Goal: Find specific page/section: Find specific page/section

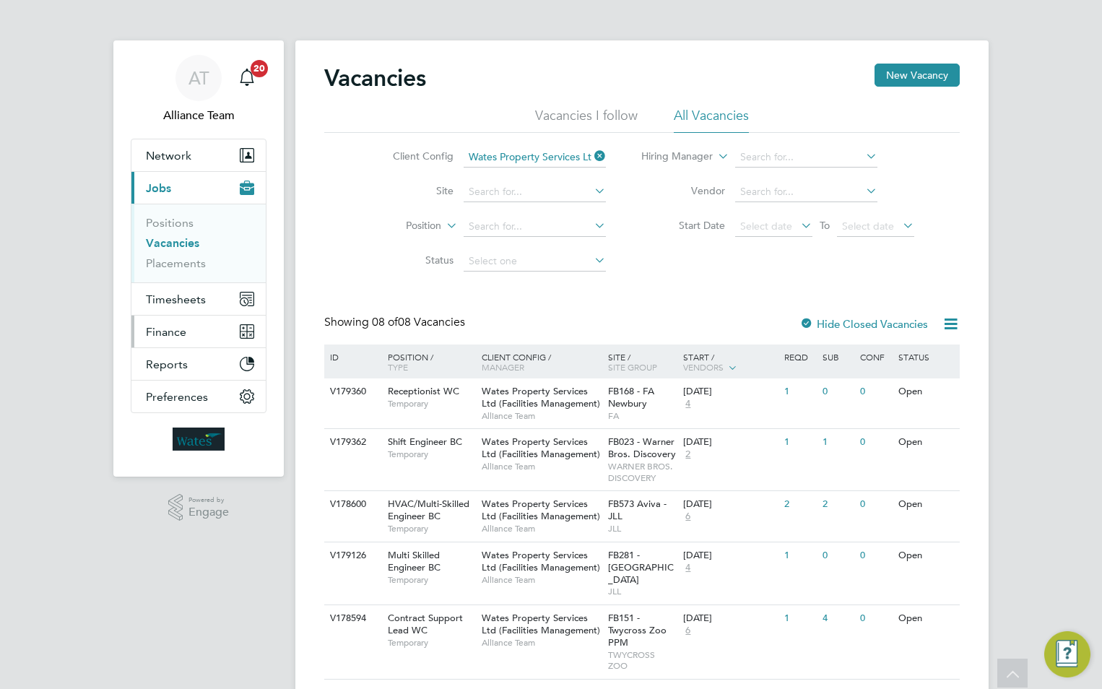
scroll to position [72, 0]
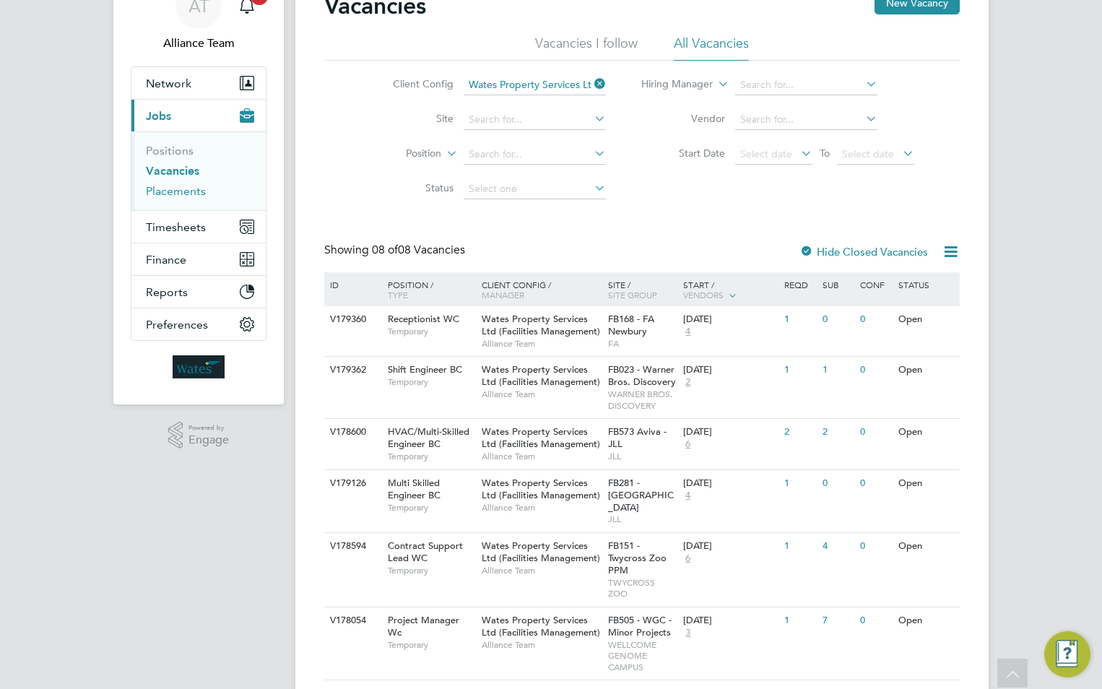
click at [194, 187] on link "Placements" at bounding box center [176, 191] width 60 height 14
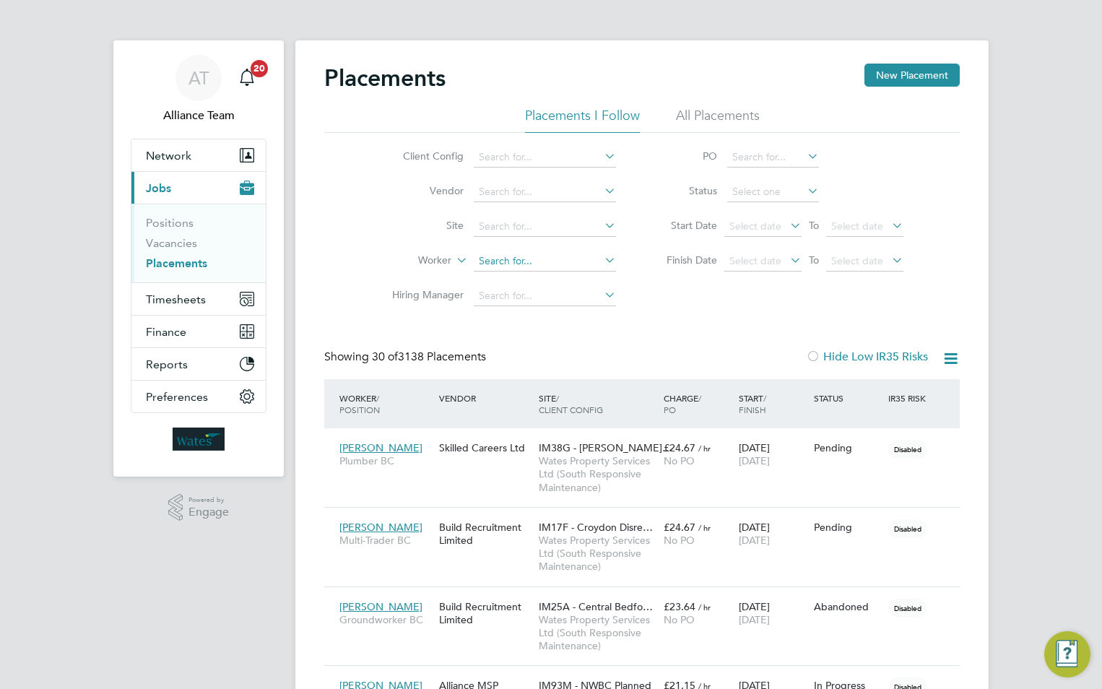
click at [537, 259] on input at bounding box center [545, 261] width 142 height 20
click at [533, 282] on li "Gemma O wen" at bounding box center [545, 282] width 144 height 20
type input "[PERSON_NAME]"
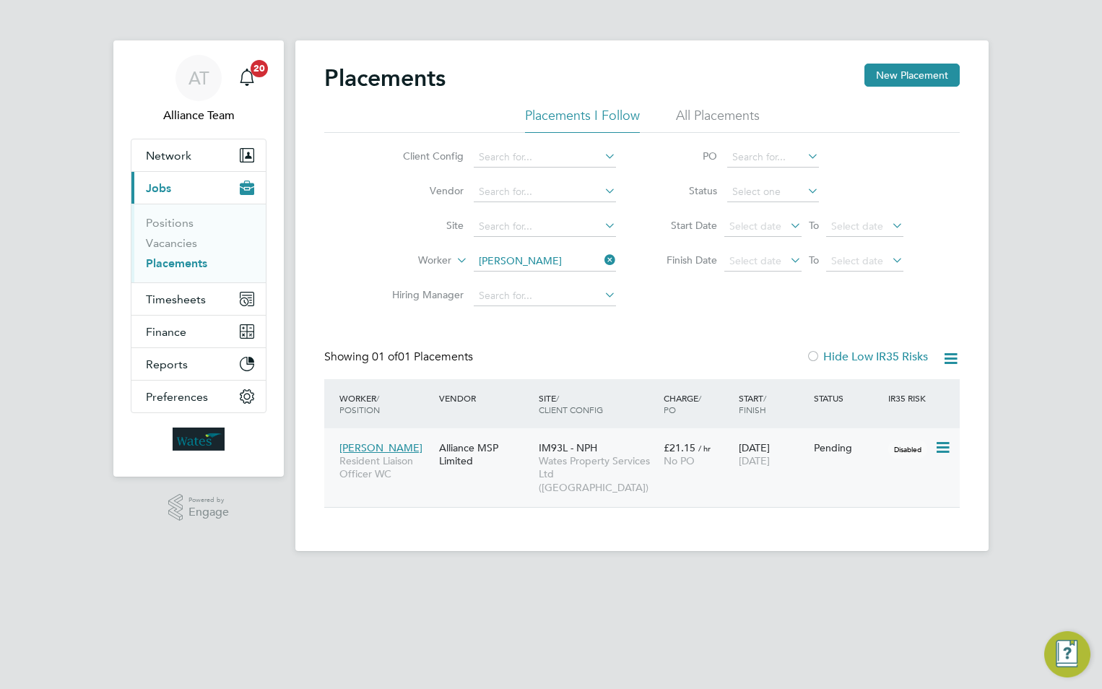
click at [553, 465] on span "Wates Property Services Ltd (Central & North)" at bounding box center [598, 474] width 118 height 40
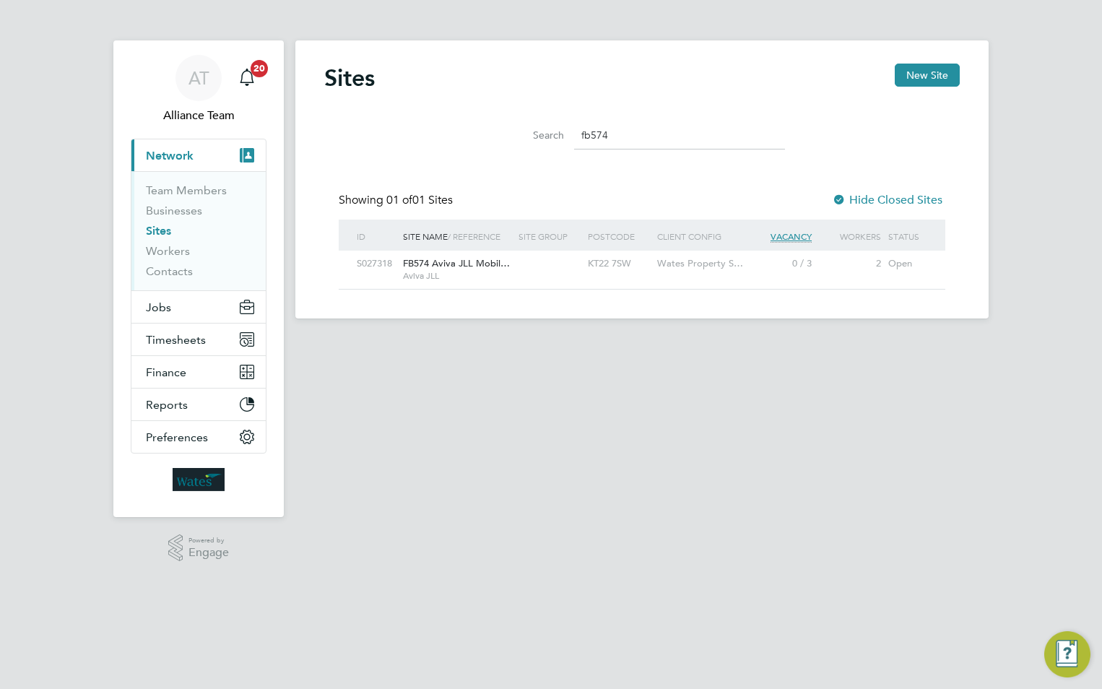
scroll to position [27, 93]
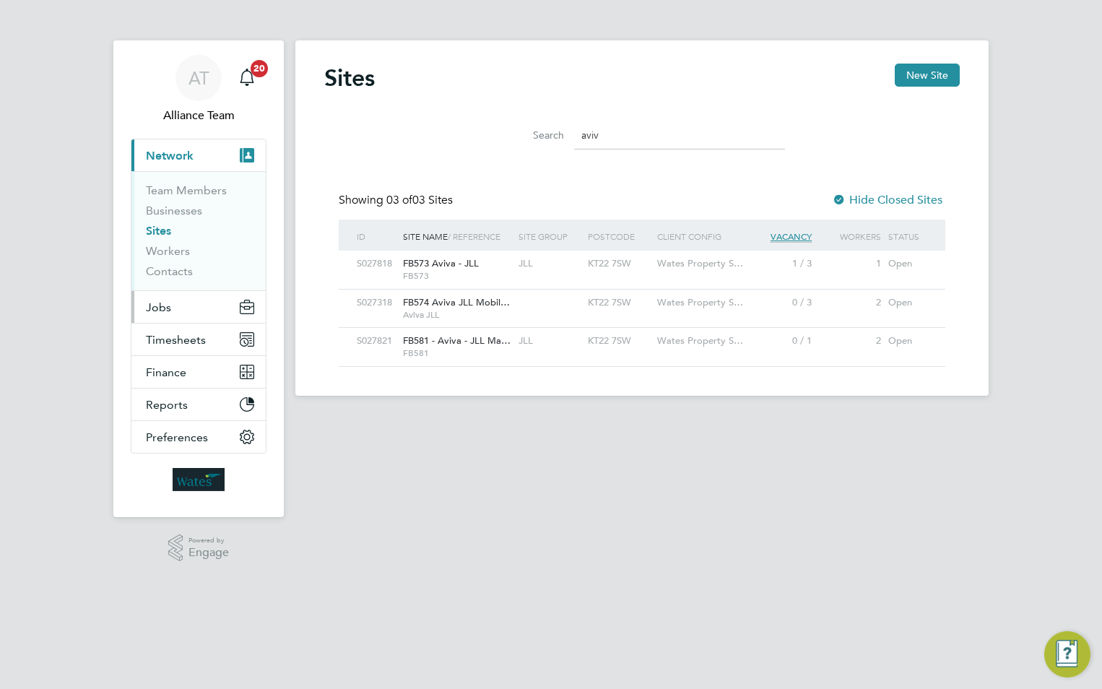
click at [157, 311] on span "Jobs" at bounding box center [158, 308] width 25 height 14
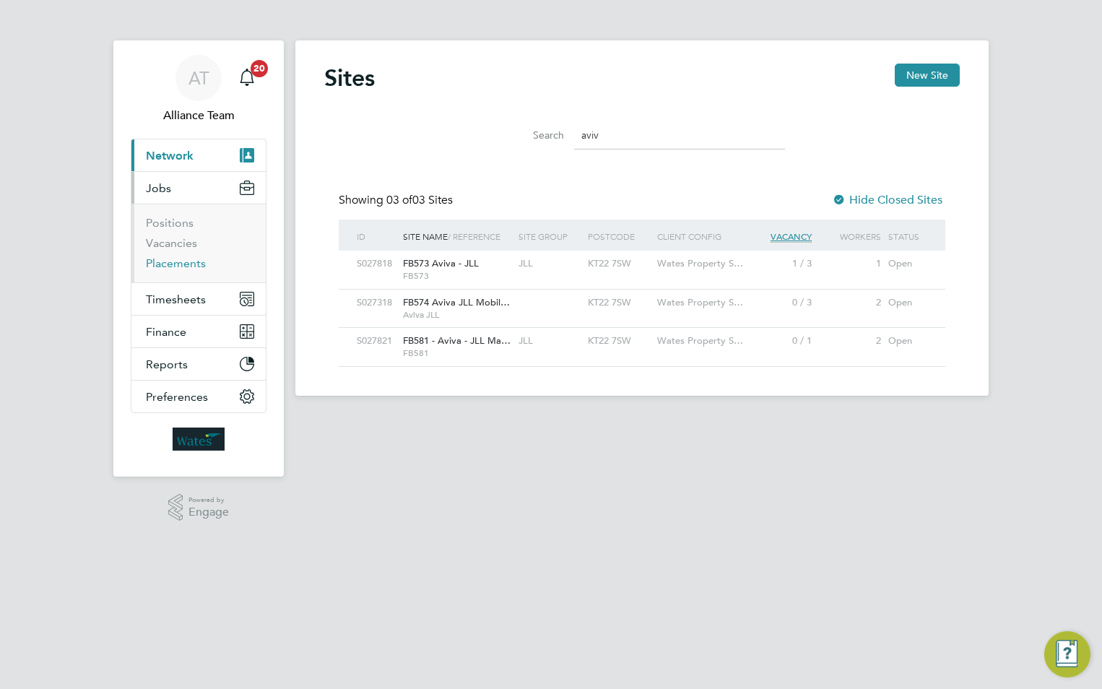
click at [157, 266] on link "Placements" at bounding box center [176, 263] width 60 height 14
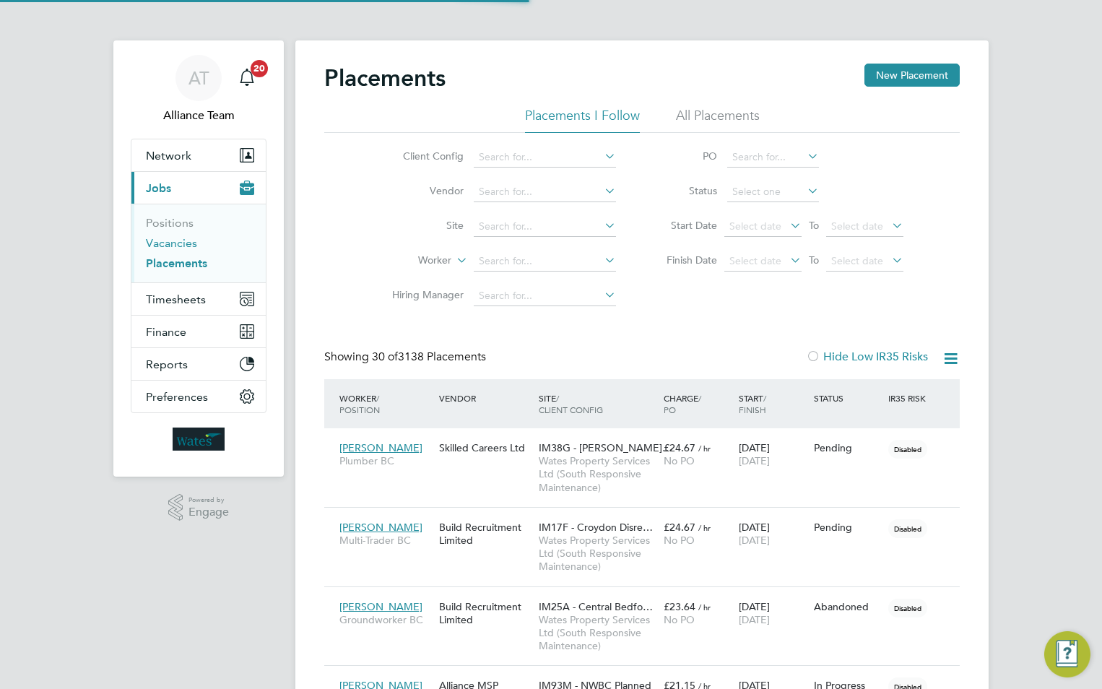
scroll to position [42, 100]
click at [501, 259] on input at bounding box center [545, 261] width 142 height 20
type input "gee"
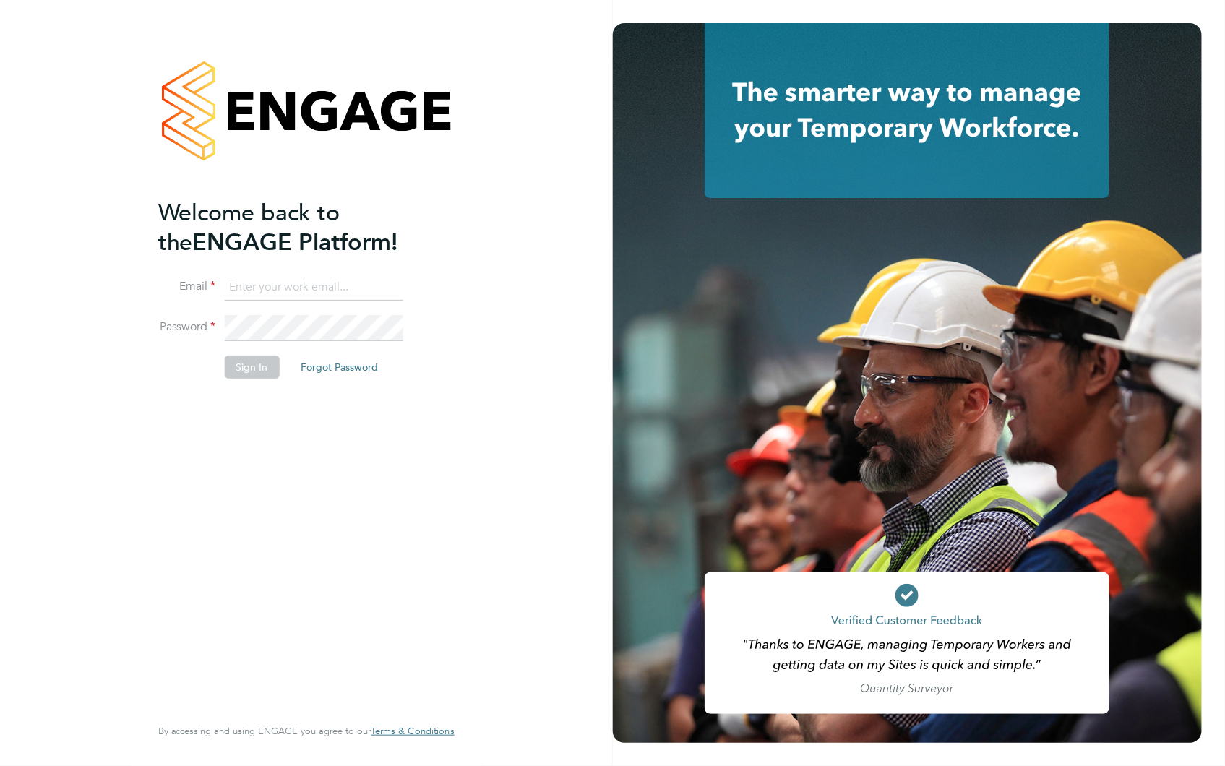
type input "[EMAIL_ADDRESS][DOMAIN_NAME]"
click at [233, 366] on button "Sign In" at bounding box center [252, 366] width 55 height 23
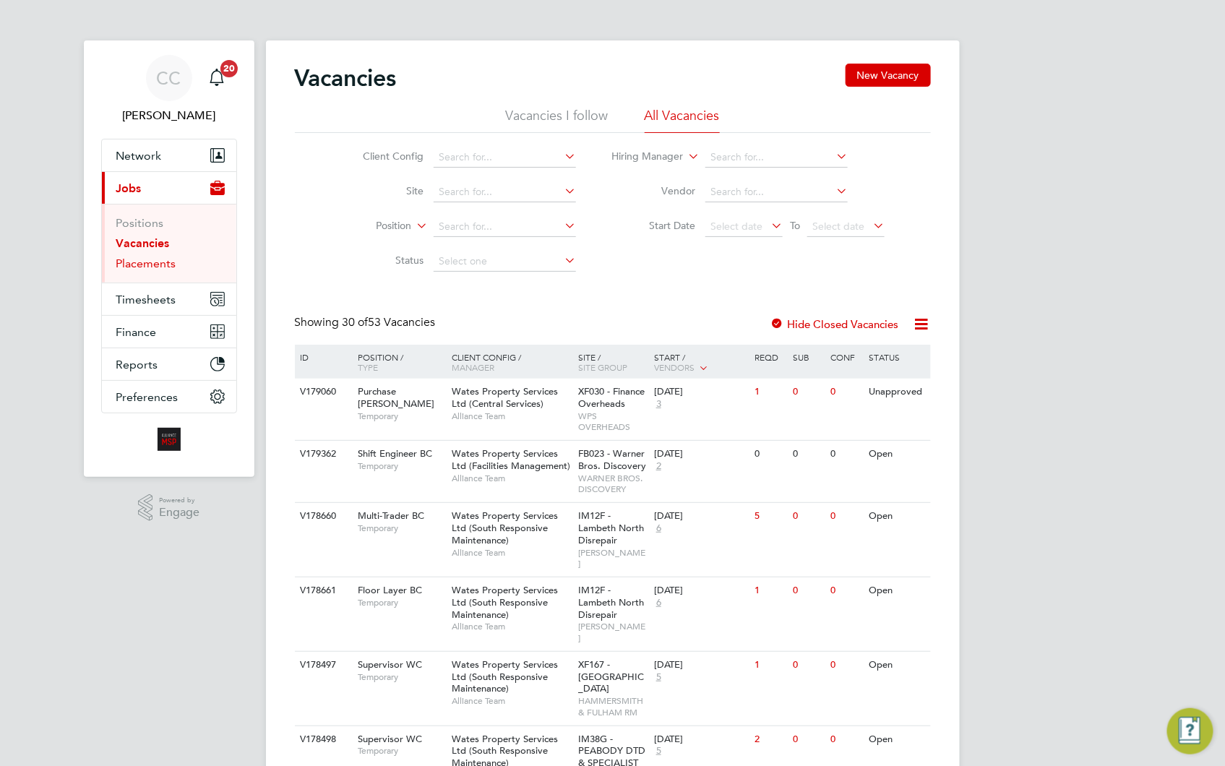
click at [152, 258] on link "Placements" at bounding box center [146, 263] width 60 height 14
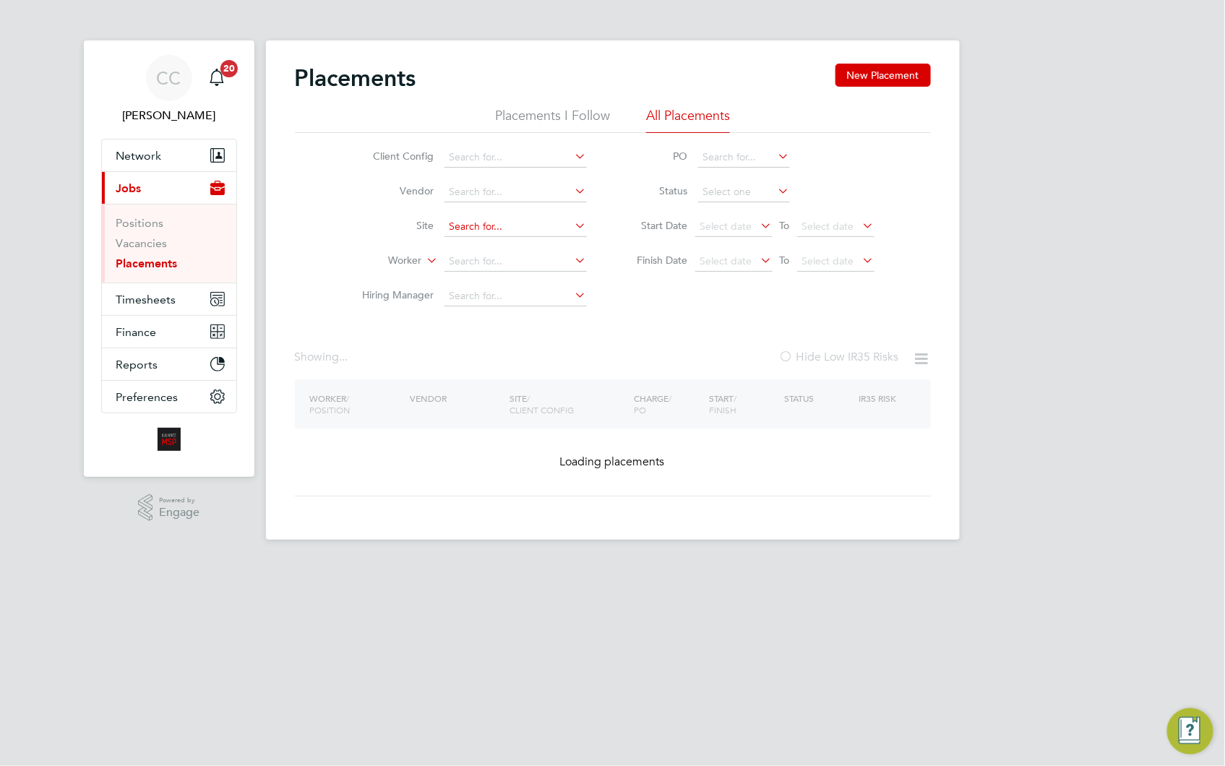
click at [480, 259] on input at bounding box center [515, 261] width 142 height 20
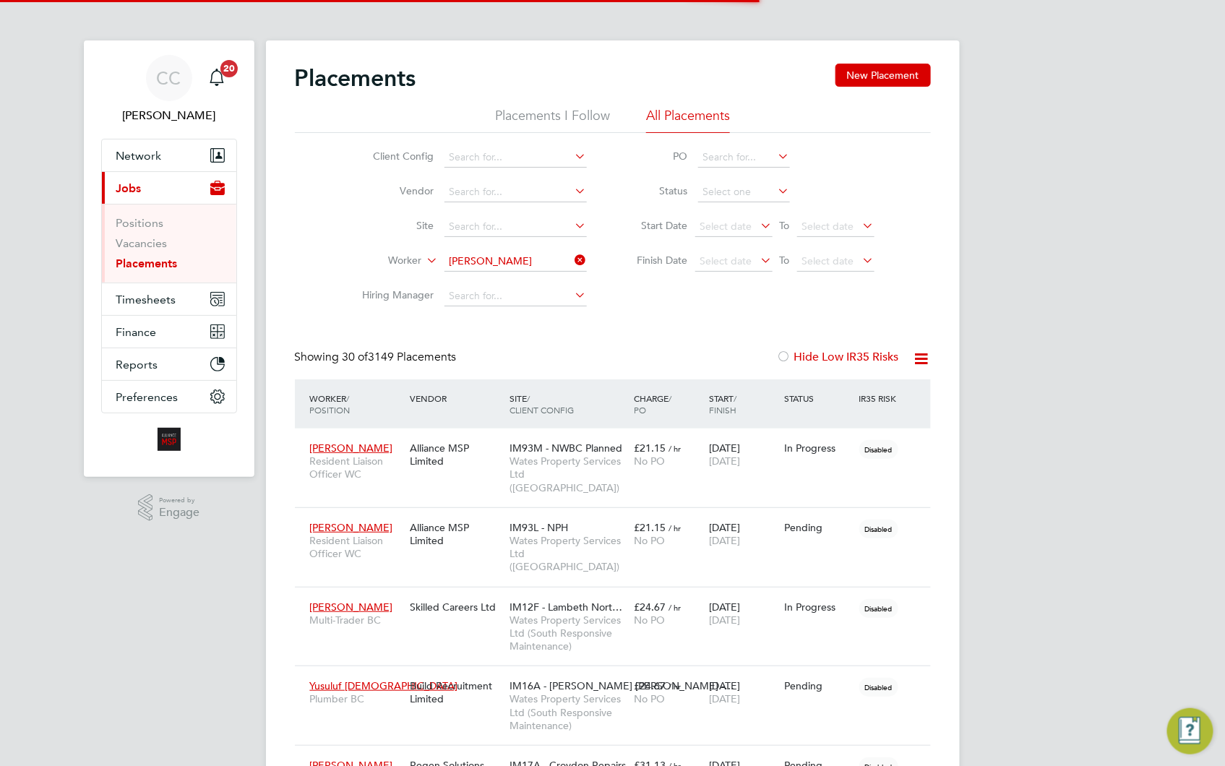
click at [501, 284] on li "Gemma O wen" at bounding box center [515, 282] width 144 height 20
type input "[PERSON_NAME]"
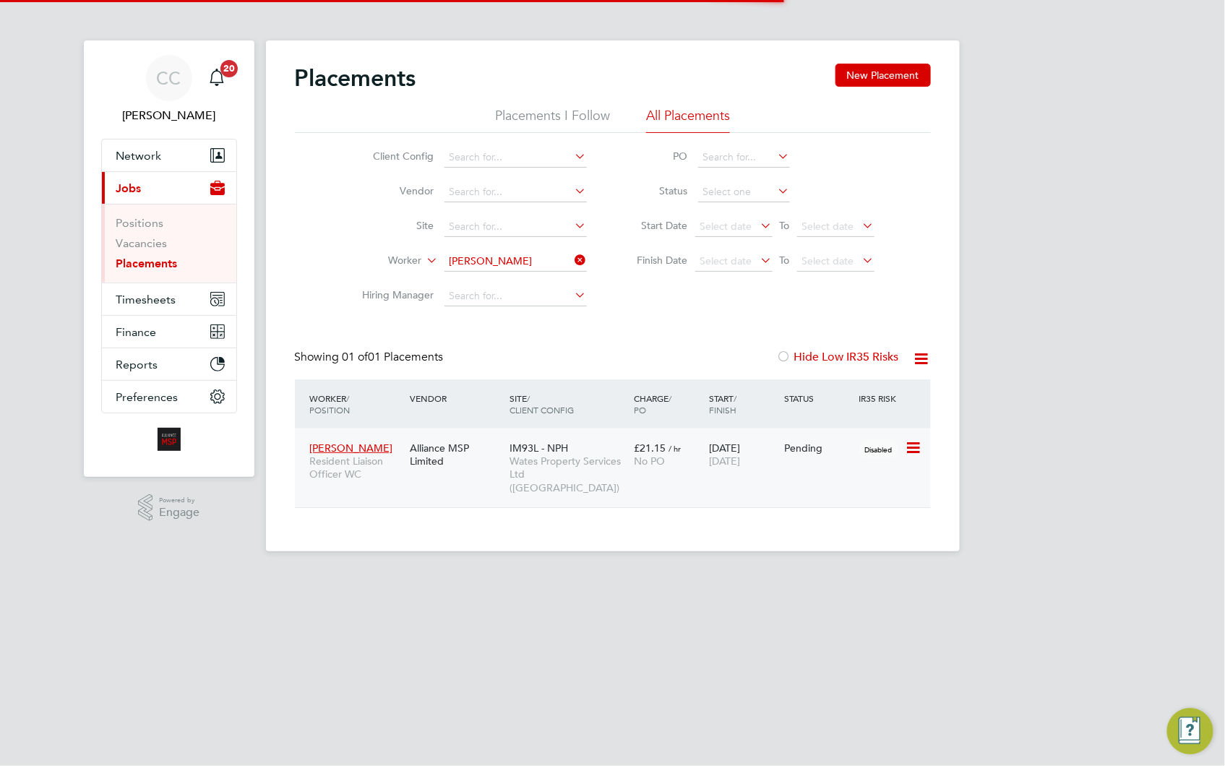
click at [643, 475] on div "Gemma Owen Resident Liaison Officer WC Alliance MSP Limited IM93L - NPH Wates P…" at bounding box center [613, 467] width 636 height 79
click at [547, 465] on span "Wates Property Services Ltd (Central & North)" at bounding box center [568, 474] width 118 height 40
